Goal: Connect with others: Participate in discussion

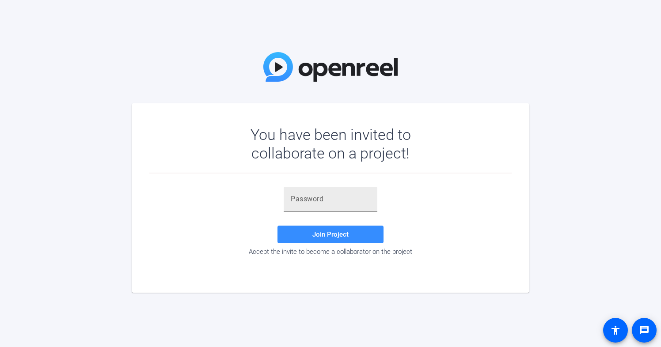
click at [300, 201] on input "text" at bounding box center [331, 199] width 80 height 11
paste input "$JdOfK"
type input "$JdOfK"
click at [315, 237] on span "Join Project" at bounding box center [330, 235] width 36 height 8
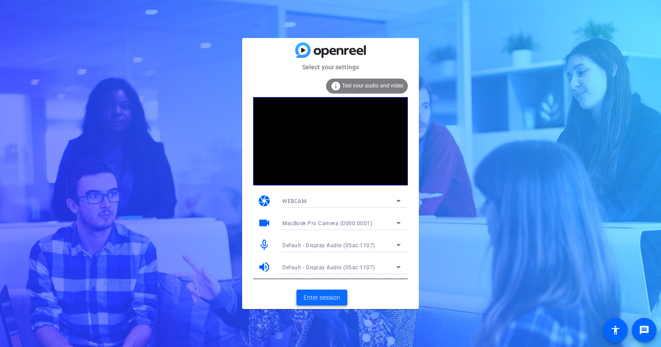
click at [315, 296] on span "Enter session" at bounding box center [322, 297] width 37 height 9
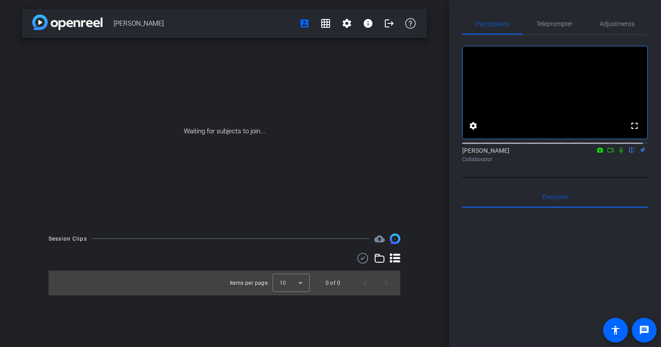
click at [618, 153] on icon at bounding box center [621, 150] width 7 height 6
click at [607, 153] on icon at bounding box center [610, 150] width 7 height 6
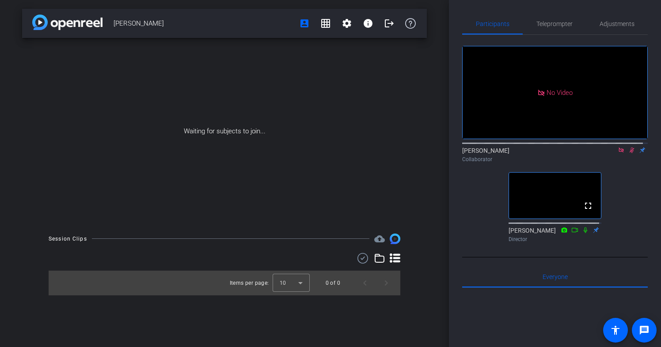
click at [630, 153] on icon at bounding box center [632, 151] width 5 height 6
click at [618, 153] on icon at bounding box center [621, 150] width 7 height 6
